Goal: Find specific page/section

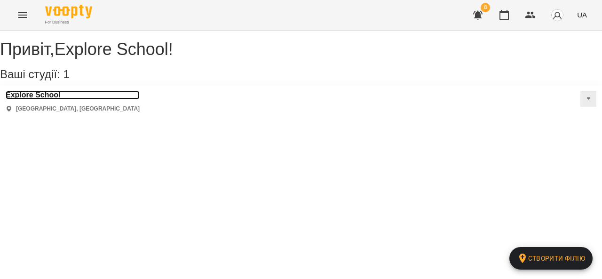
click at [57, 99] on h3 "Explore School" at bounding box center [73, 95] width 134 height 8
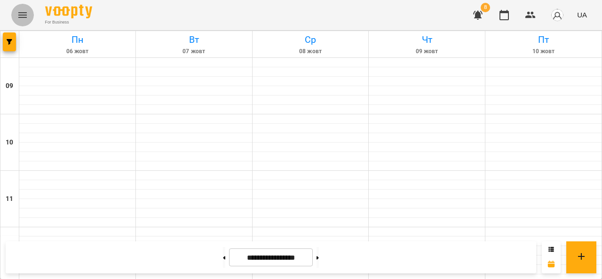
click at [22, 17] on icon "Menu" at bounding box center [22, 15] width 8 height 6
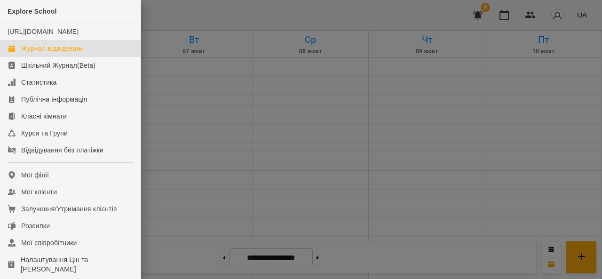
click at [30, 53] on div "Журнал відвідувань" at bounding box center [52, 48] width 63 height 9
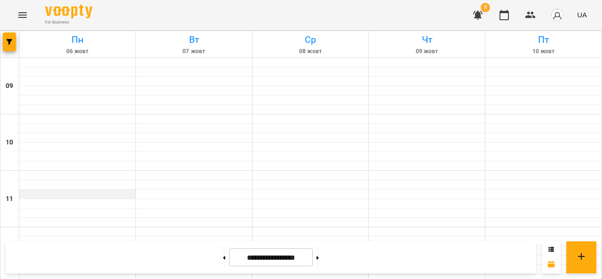
scroll to position [360, 0]
click at [319, 256] on button at bounding box center [318, 257] width 2 height 21
click at [223, 260] on button at bounding box center [224, 257] width 2 height 21
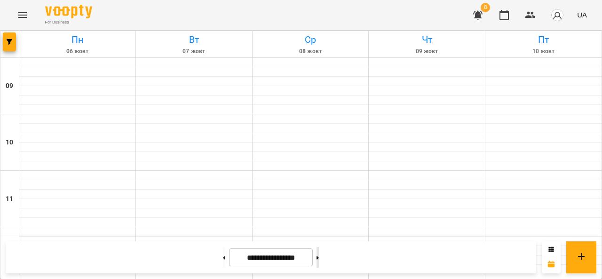
click at [319, 263] on button at bounding box center [318, 257] width 2 height 21
type input "**********"
